Goal: Task Accomplishment & Management: Manage account settings

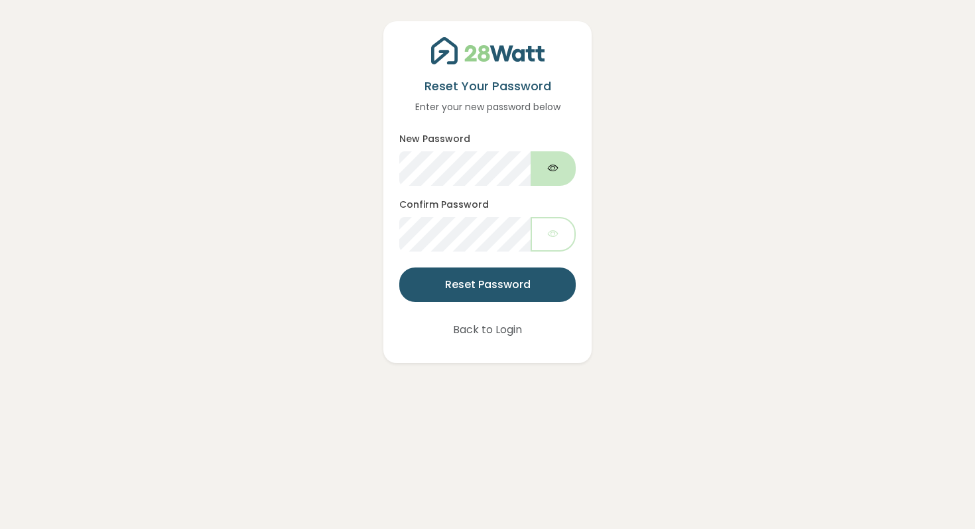
click at [557, 174] on icon "button" at bounding box center [553, 168] width 11 height 15
click at [548, 237] on icon "button" at bounding box center [553, 233] width 11 height 15
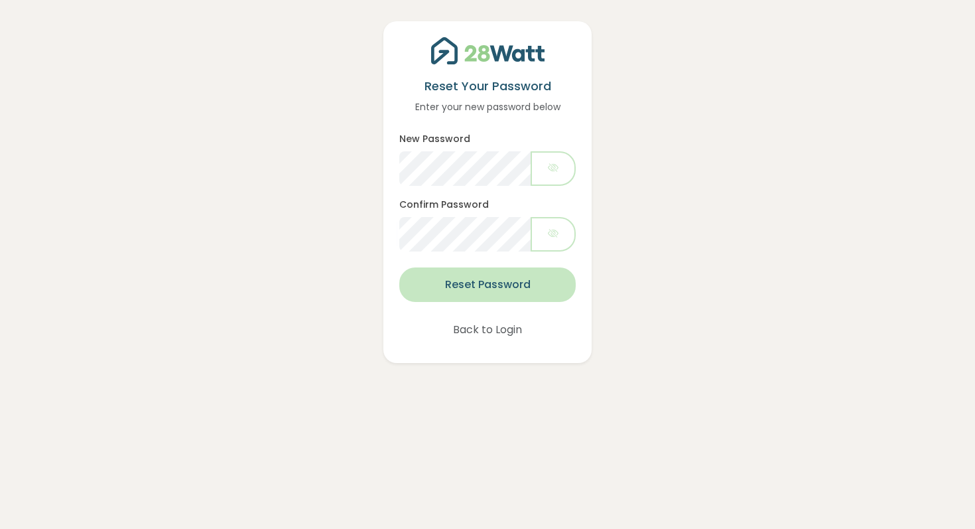
click at [512, 272] on button "Reset Password" at bounding box center [487, 284] width 177 height 35
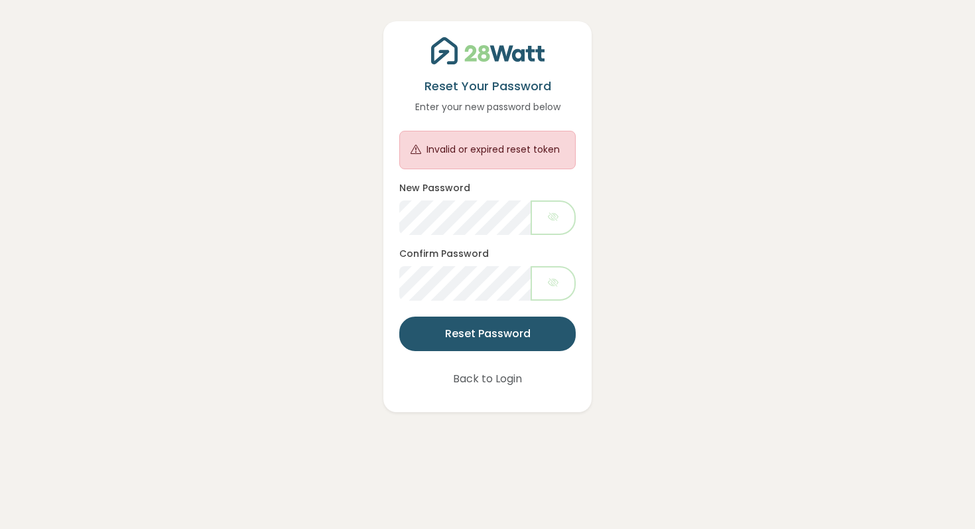
click at [495, 309] on form "Invalid or expired reset token New Password Confirm Password Reset Password" at bounding box center [487, 241] width 177 height 220
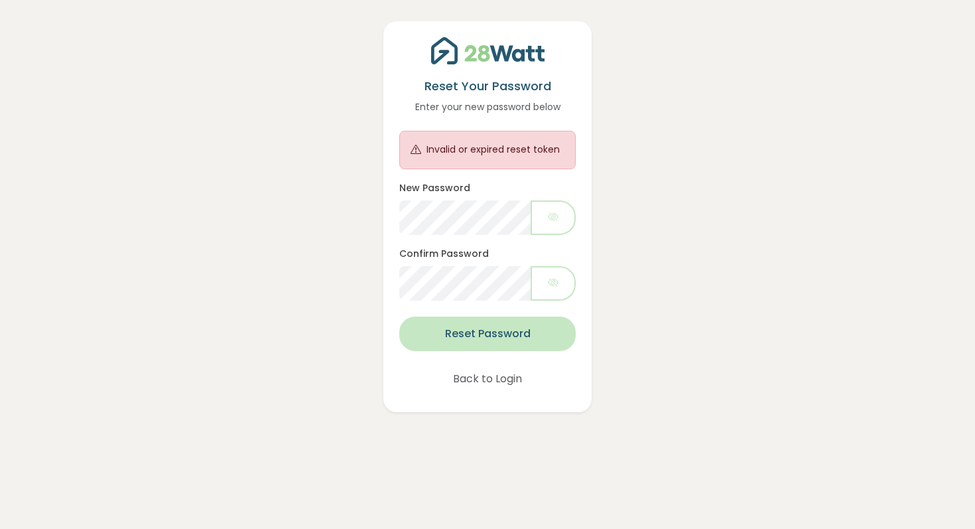
click at [497, 323] on button "Reset Password" at bounding box center [487, 334] width 177 height 35
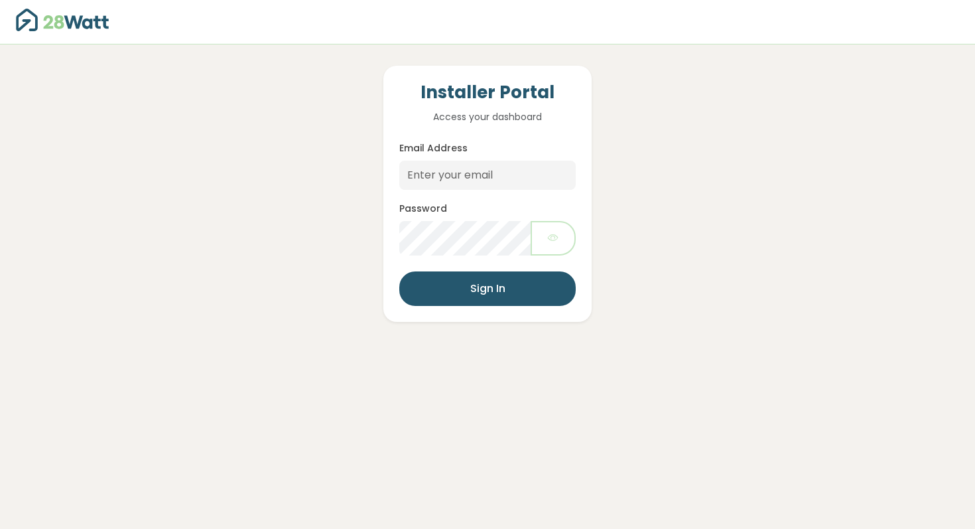
click at [468, 198] on form "Email Address Password Sign In" at bounding box center [487, 223] width 177 height 166
click at [470, 180] on input "Email Address" at bounding box center [487, 175] width 177 height 29
type input "[EMAIL_ADDRESS][DOMAIN_NAME]"
click at [399, 271] on button "Sign In" at bounding box center [487, 288] width 177 height 35
